Goal: Transaction & Acquisition: Purchase product/service

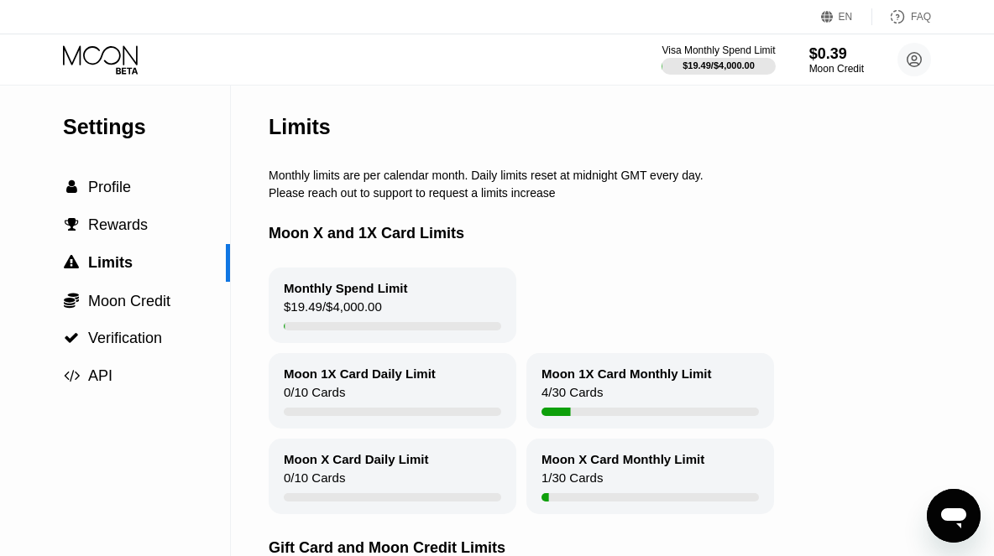
click at [128, 55] on icon at bounding box center [102, 59] width 78 height 29
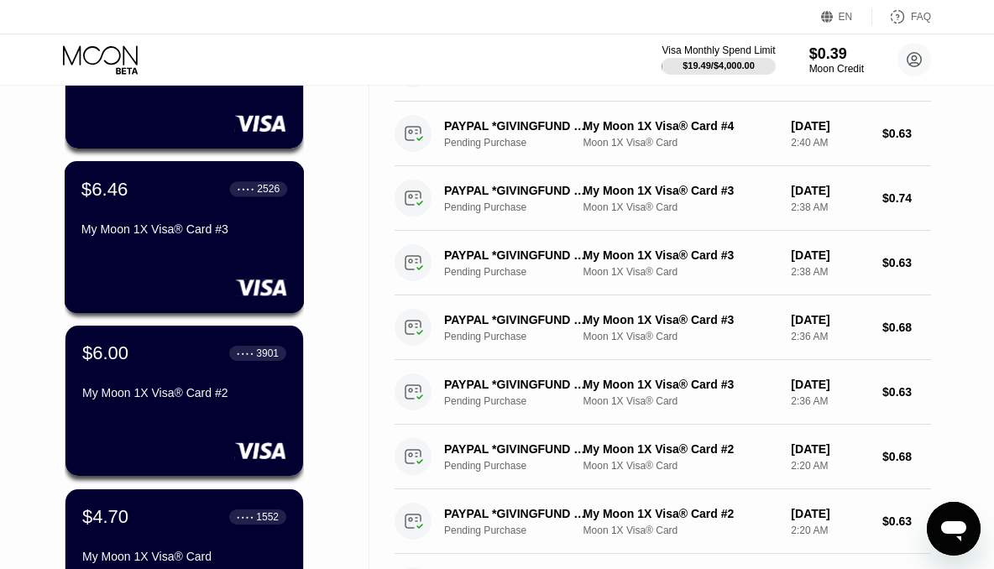
scroll to position [504, 0]
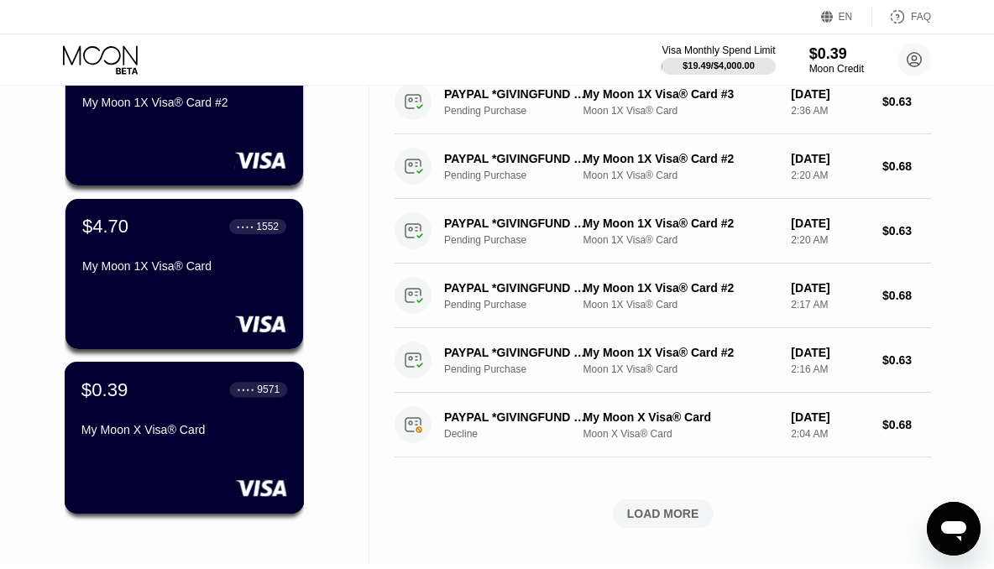
click at [239, 425] on div "$0.39 ● ● ● ● 9571 My Moon X Visa® Card" at bounding box center [184, 410] width 206 height 65
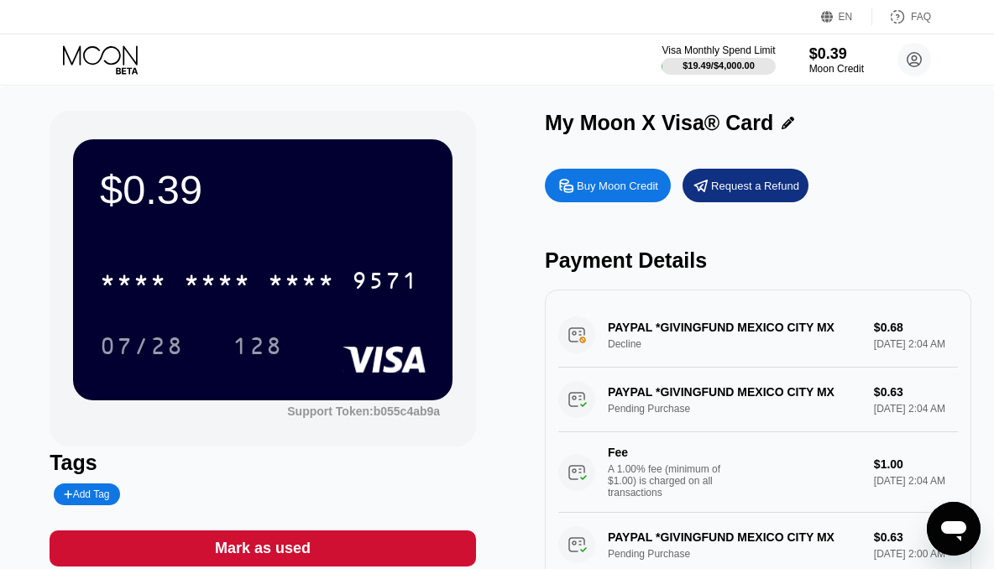
click at [630, 193] on div "Buy Moon Credit" at bounding box center [617, 186] width 81 height 14
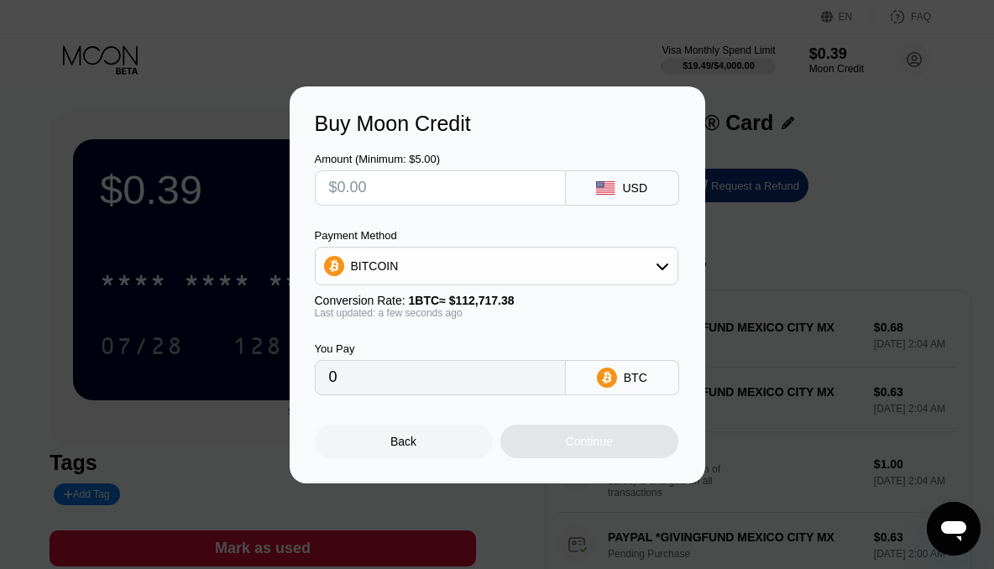
click at [499, 185] on input "text" at bounding box center [440, 188] width 222 height 34
type input "$5"
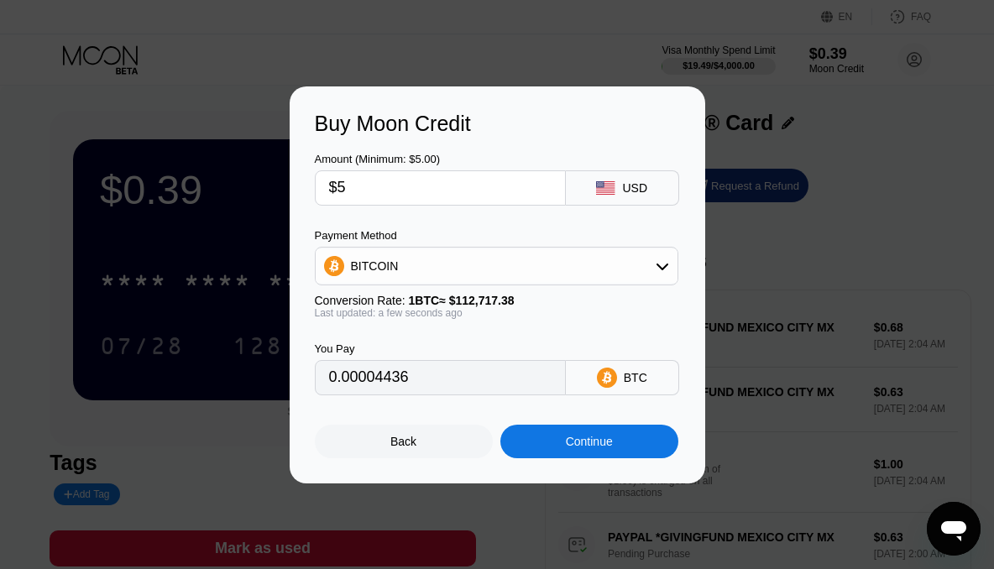
type input "0.00004436"
type input "$5"
click at [541, 330] on div "You Pay 0.00004436 BTC" at bounding box center [497, 357] width 365 height 76
click at [446, 447] on div "Back" at bounding box center [404, 442] width 178 height 34
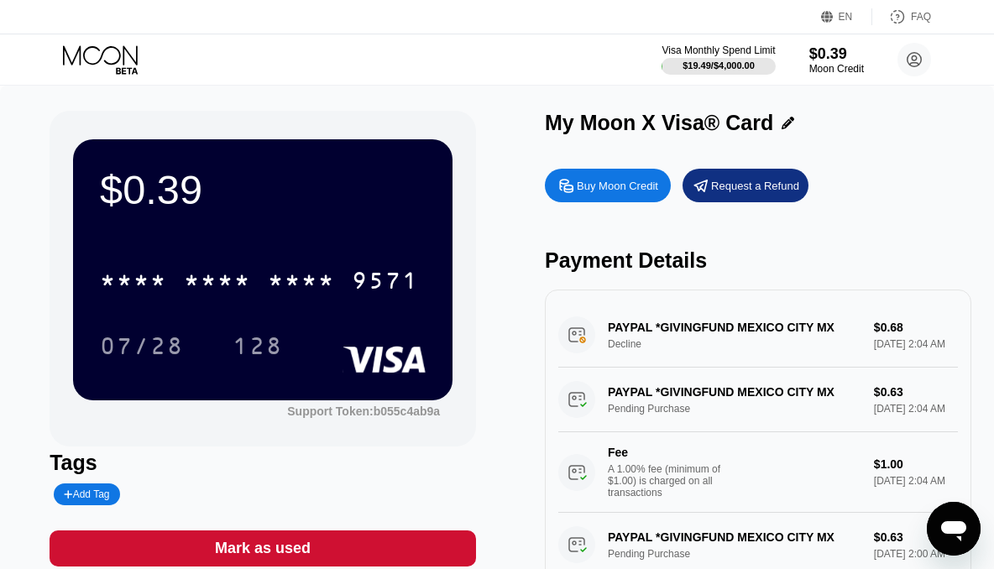
click at [832, 55] on div "$0.39" at bounding box center [836, 54] width 55 height 18
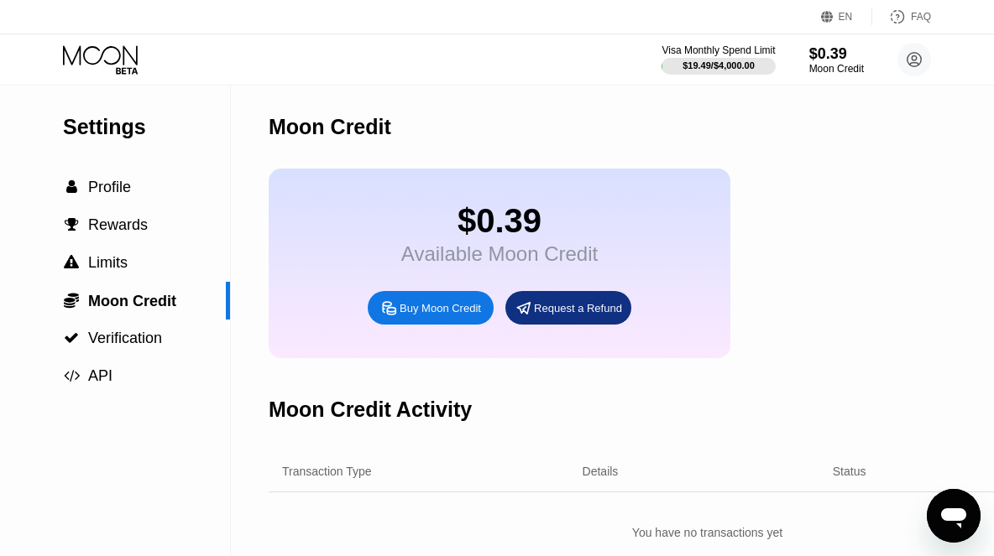
click at [464, 316] on div "Buy Moon Credit" at bounding box center [439, 308] width 81 height 14
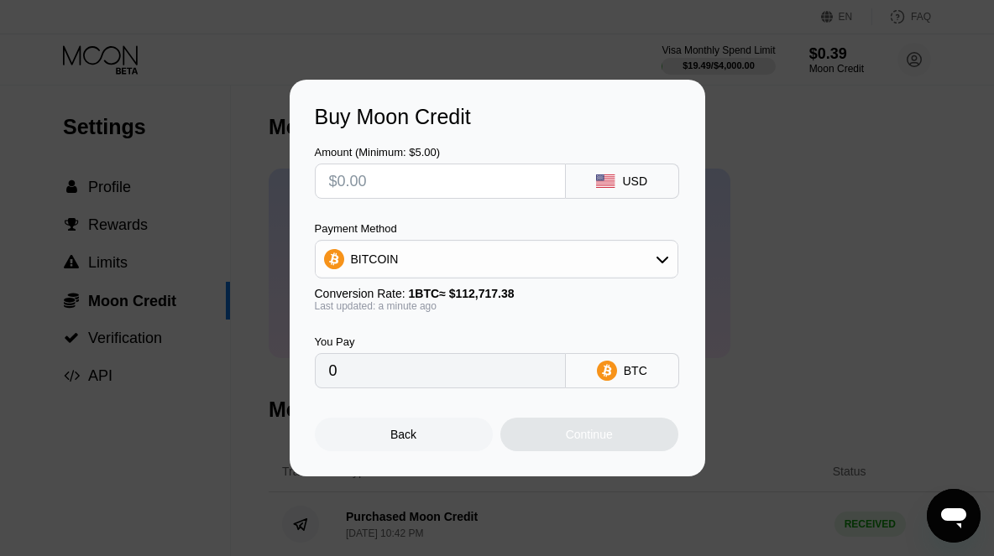
click at [408, 181] on input "text" at bounding box center [440, 181] width 222 height 34
type input "$2"
type input "0.00001775"
type input "$20"
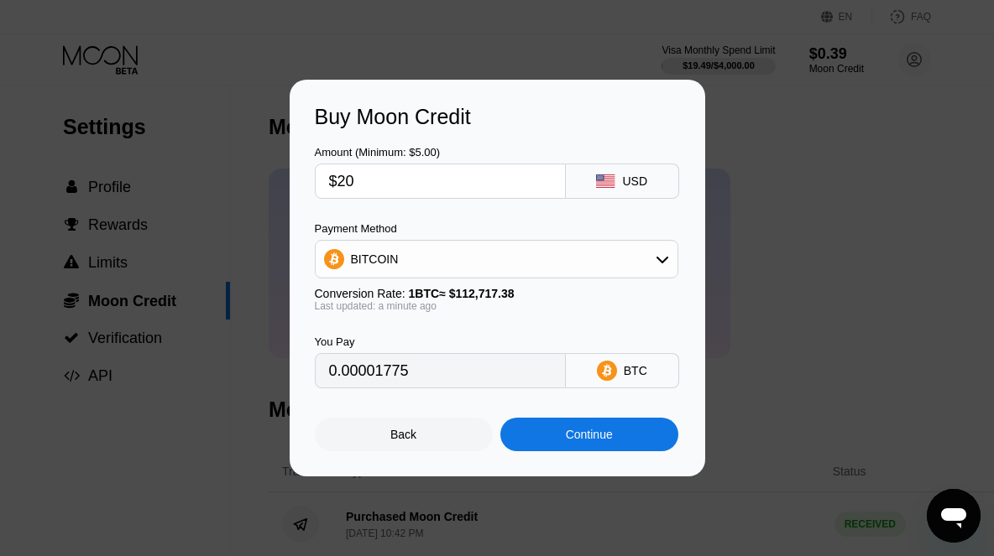
type input "0.00017744"
type input "$20"
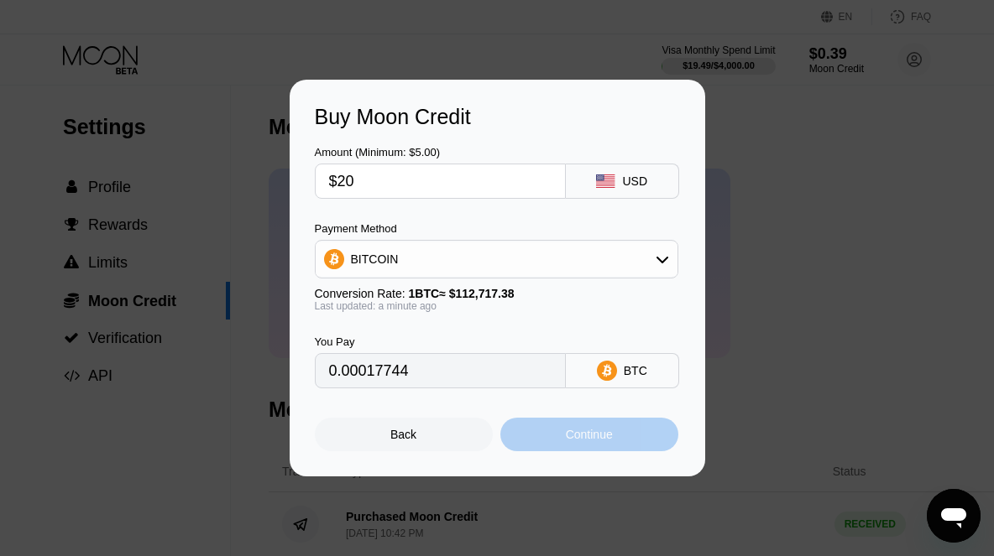
click at [587, 441] on div "Continue" at bounding box center [589, 434] width 47 height 13
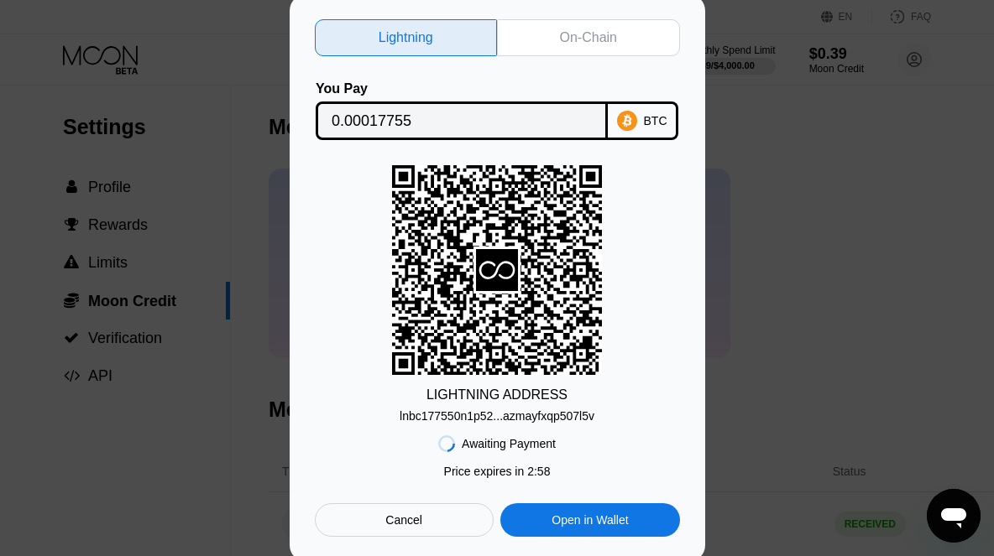
click at [582, 45] on div "On-Chain" at bounding box center [588, 37] width 183 height 37
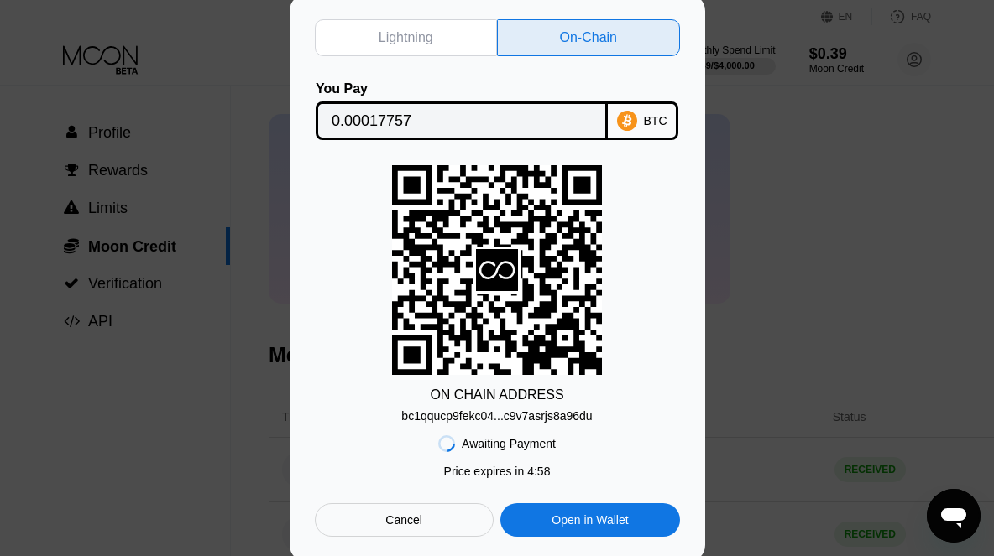
scroll to position [84, 0]
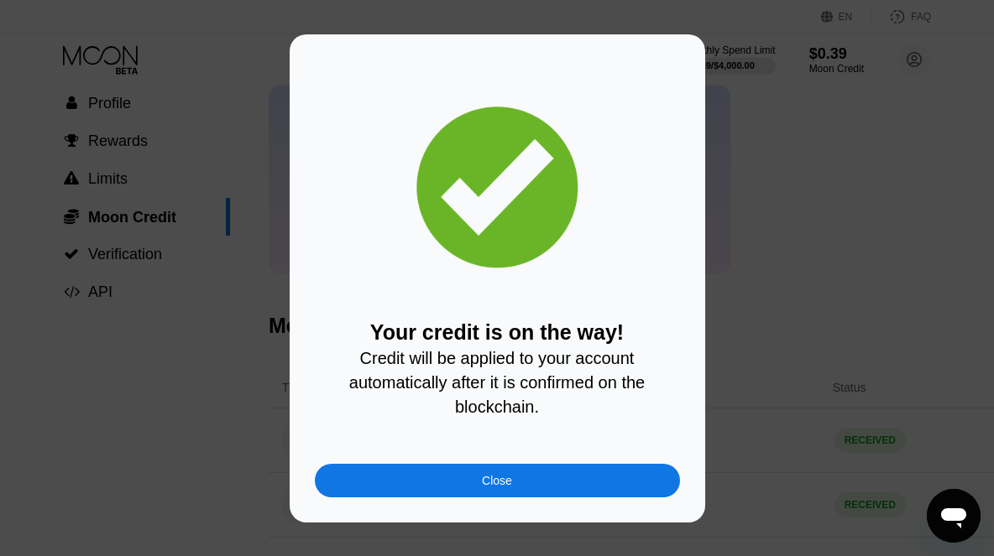
click at [533, 486] on div "Close" at bounding box center [497, 481] width 365 height 34
click at [474, 471] on div at bounding box center [503, 284] width 1006 height 569
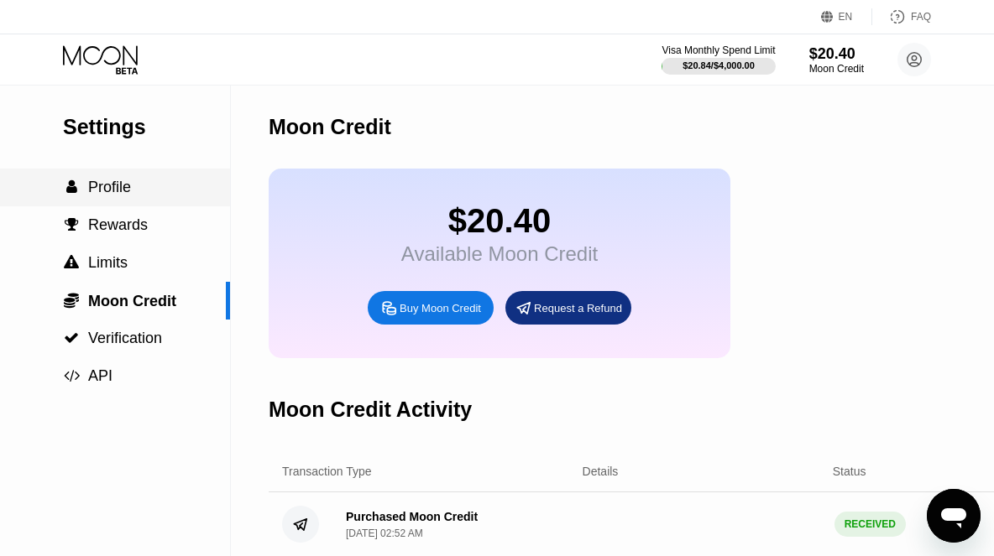
click at [114, 186] on span "Profile" at bounding box center [109, 187] width 43 height 17
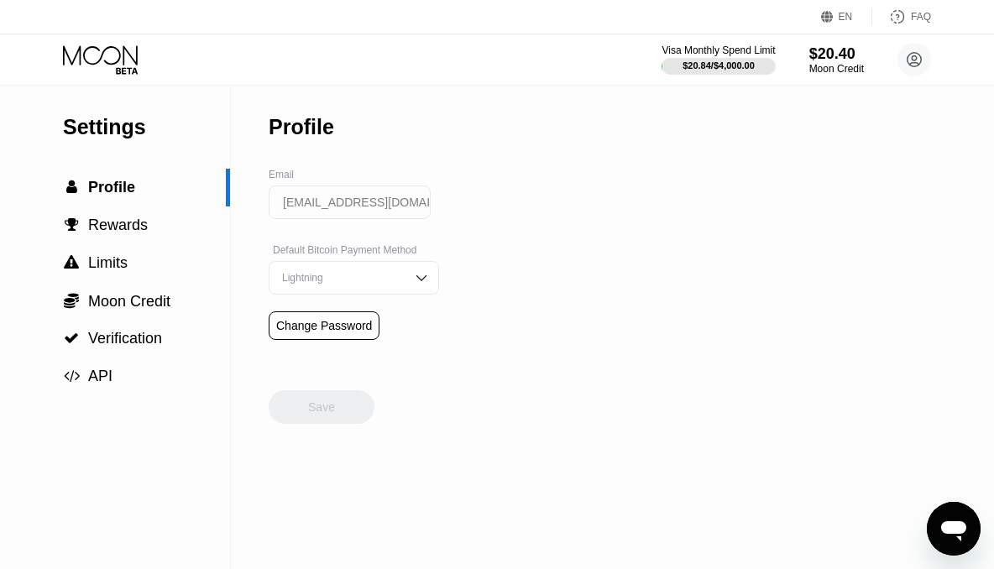
click at [114, 59] on icon at bounding box center [102, 59] width 78 height 29
